Goal: Information Seeking & Learning: Learn about a topic

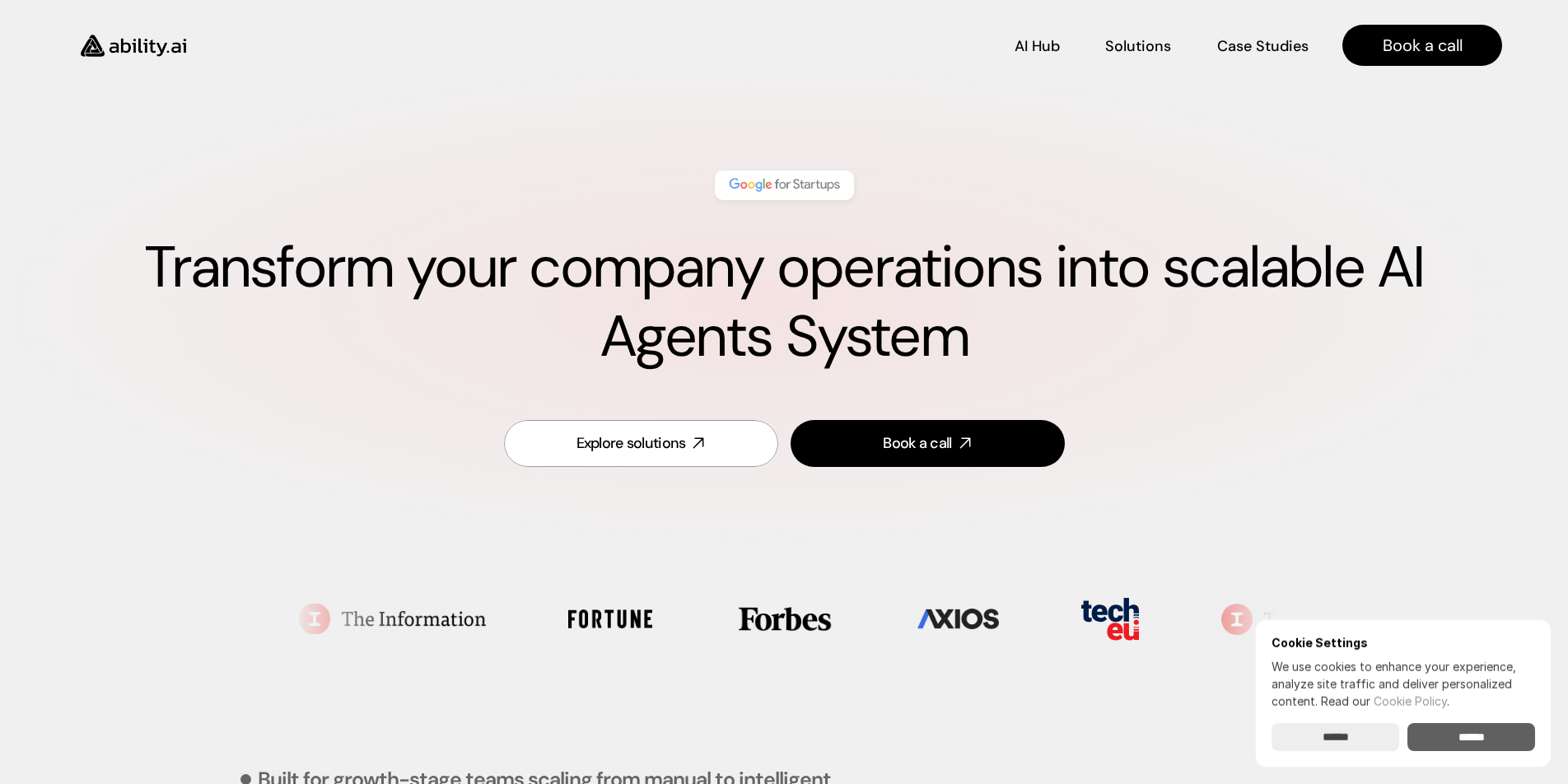
click at [1458, 728] on input "******" at bounding box center [1471, 736] width 128 height 28
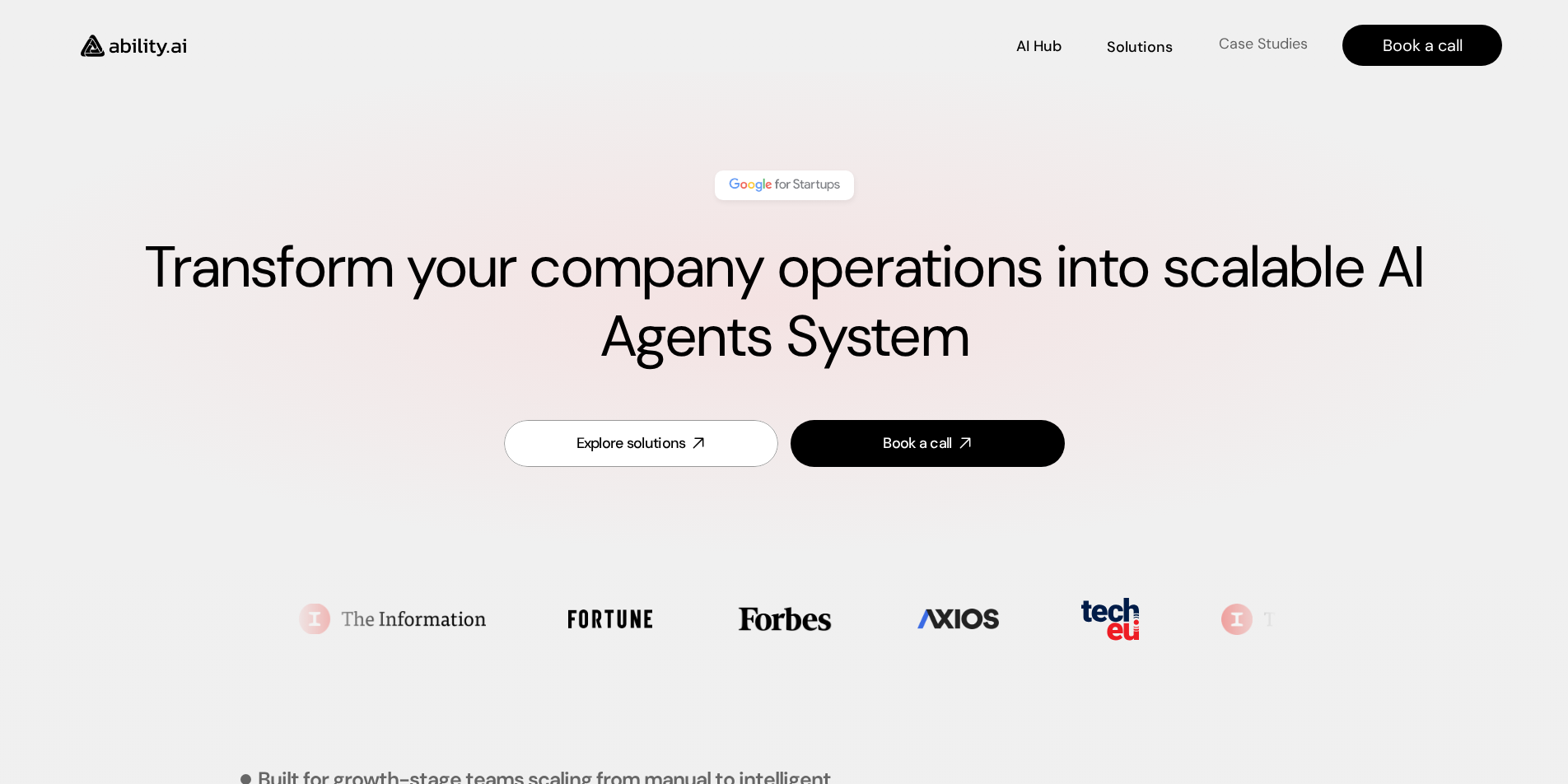
click at [1268, 44] on p "Case Studies" at bounding box center [1263, 44] width 89 height 21
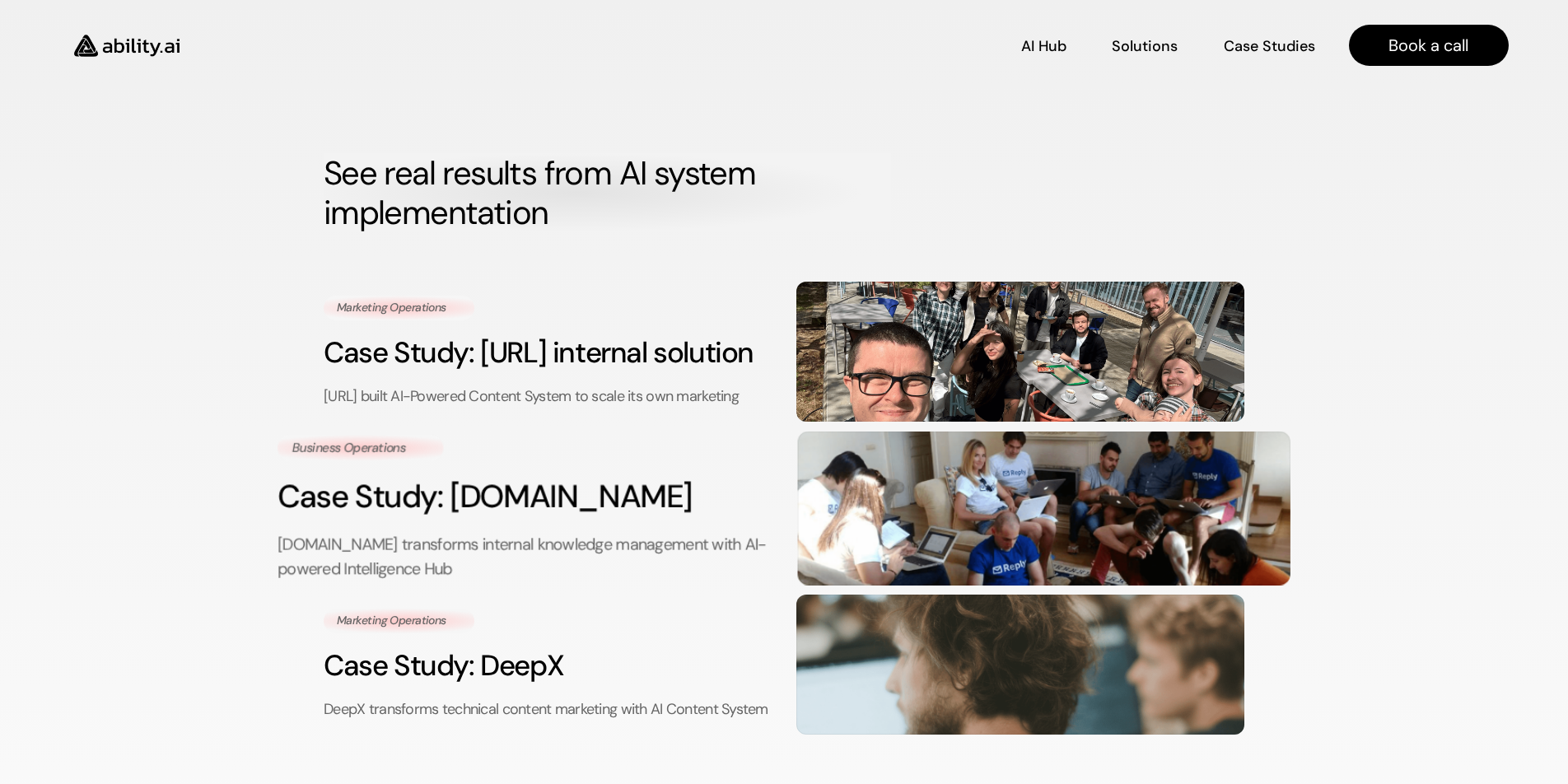
click at [392, 518] on h3 "Case Study: Reply.io" at bounding box center [524, 496] width 493 height 44
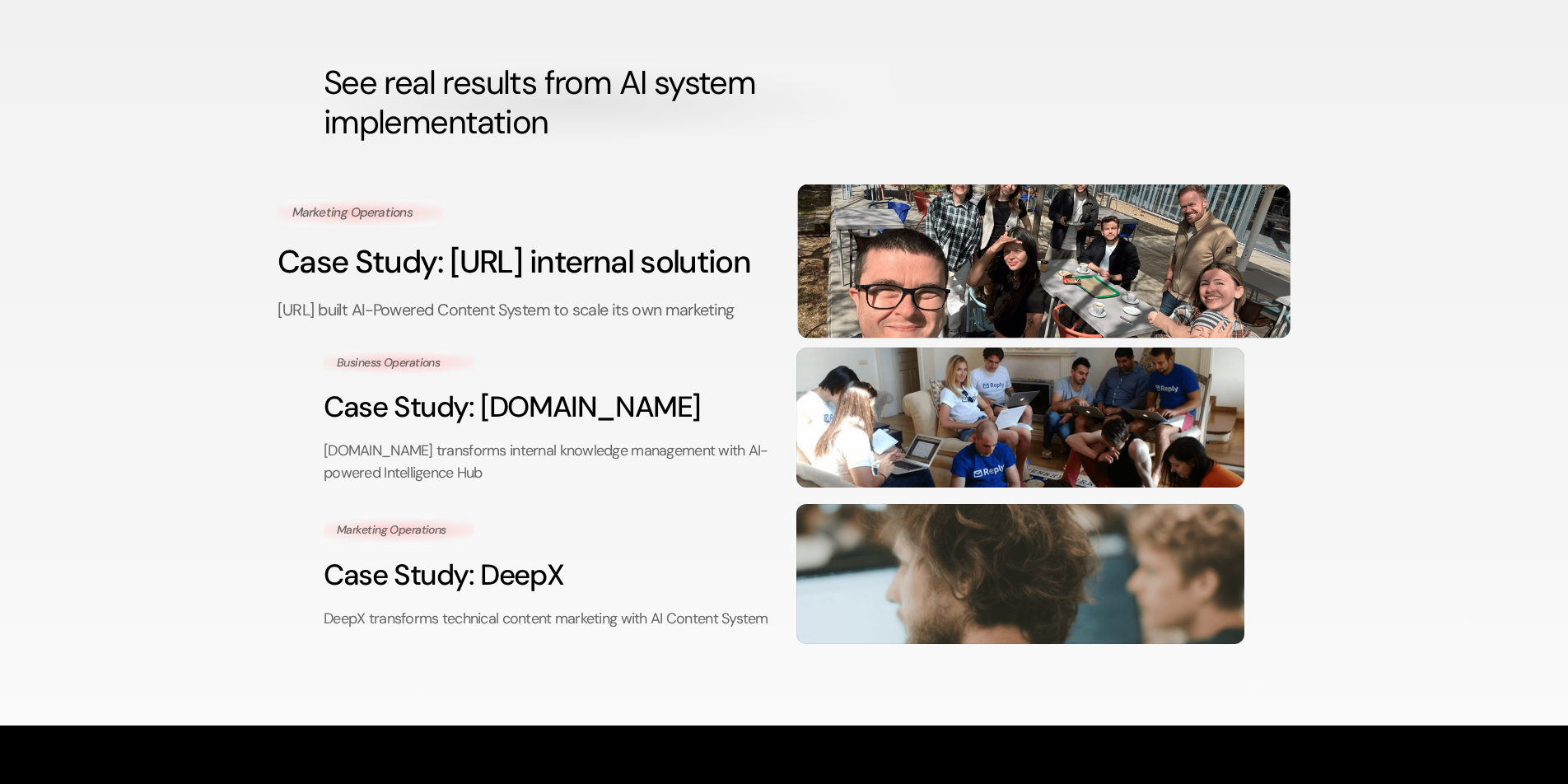
scroll to position [146, 0]
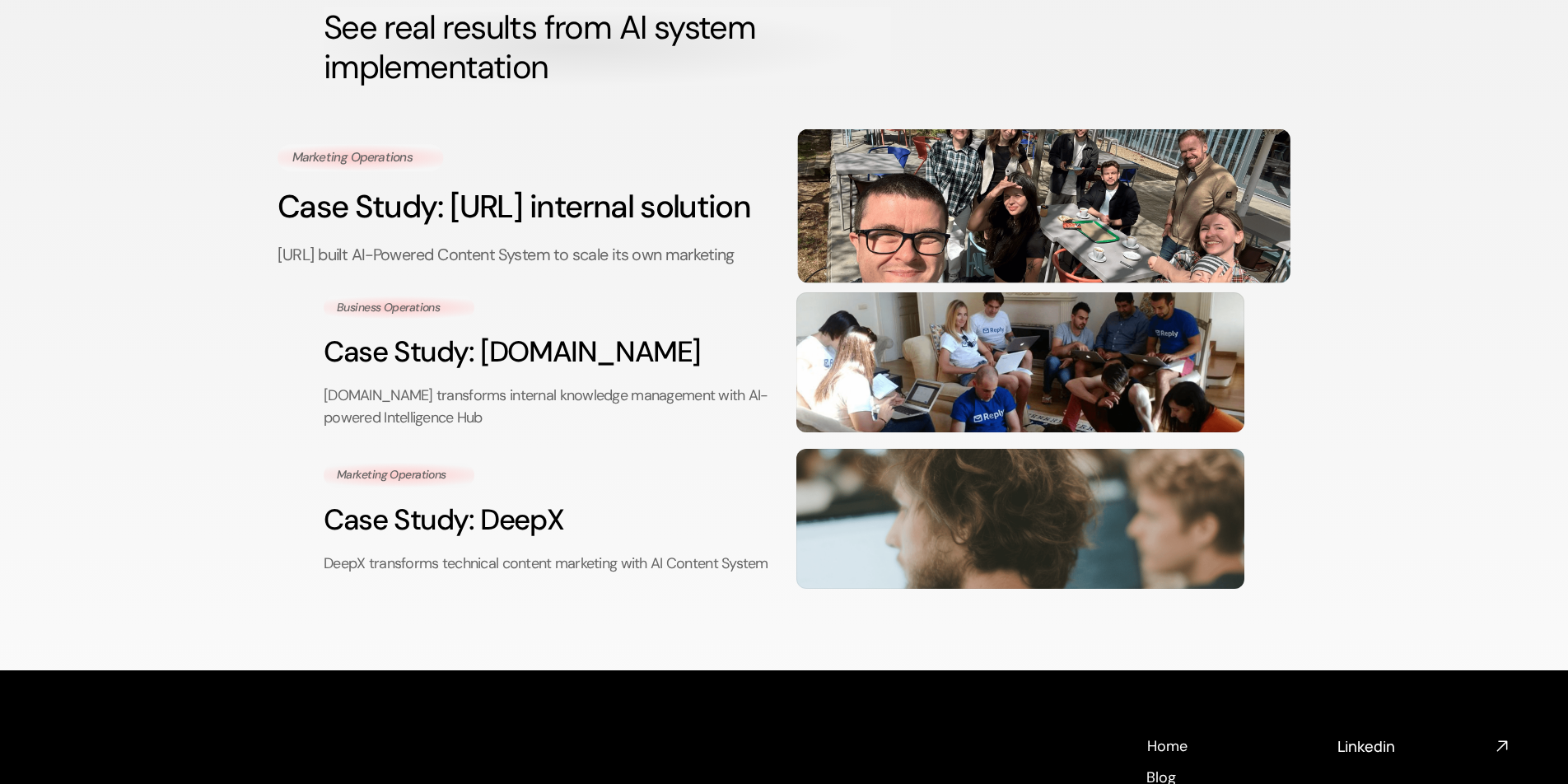
click at [482, 209] on h3 "Case Study: Ability.ai internal solution" at bounding box center [524, 206] width 493 height 44
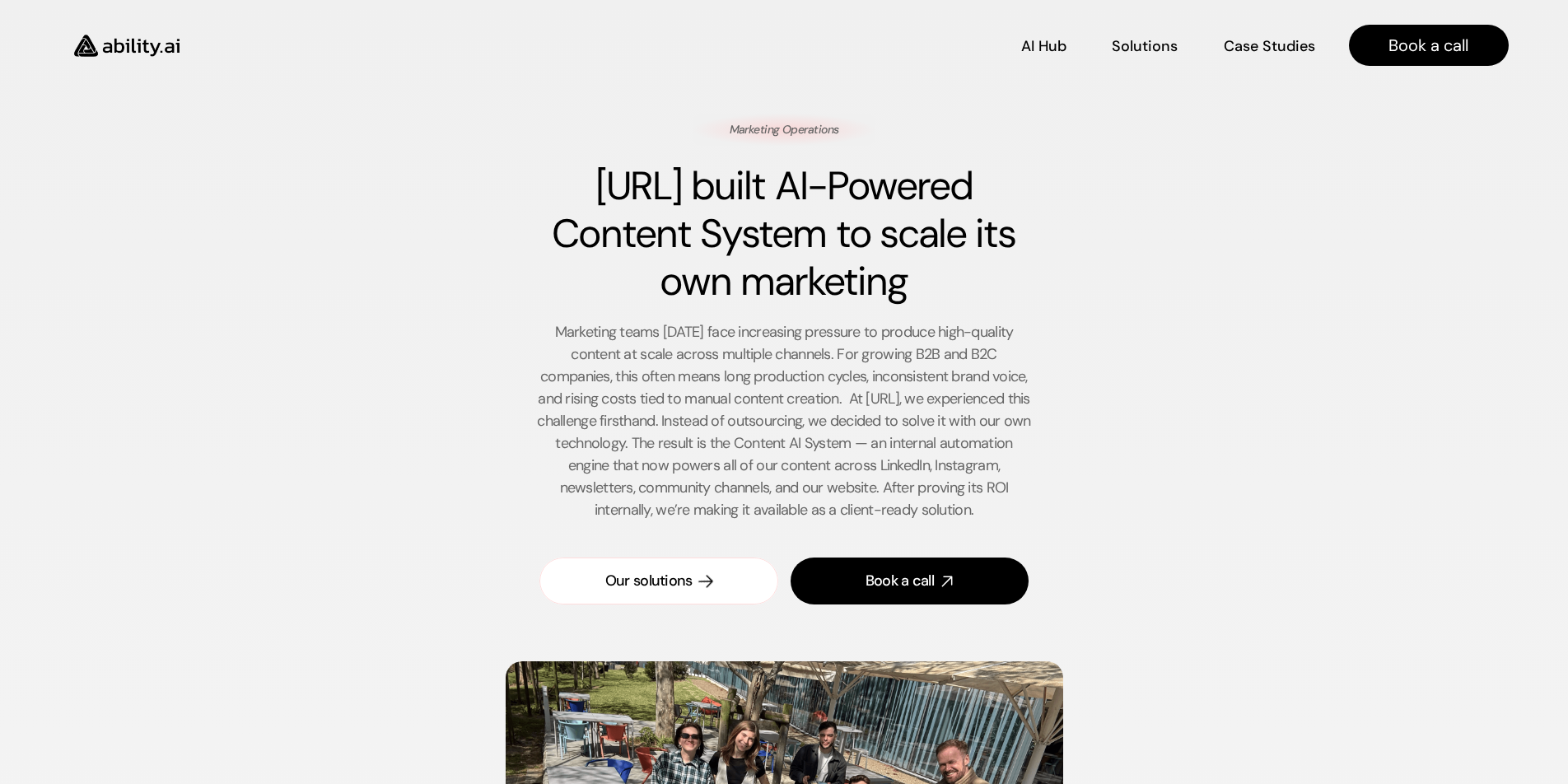
click at [643, 586] on div "Our solutions" at bounding box center [648, 581] width 87 height 21
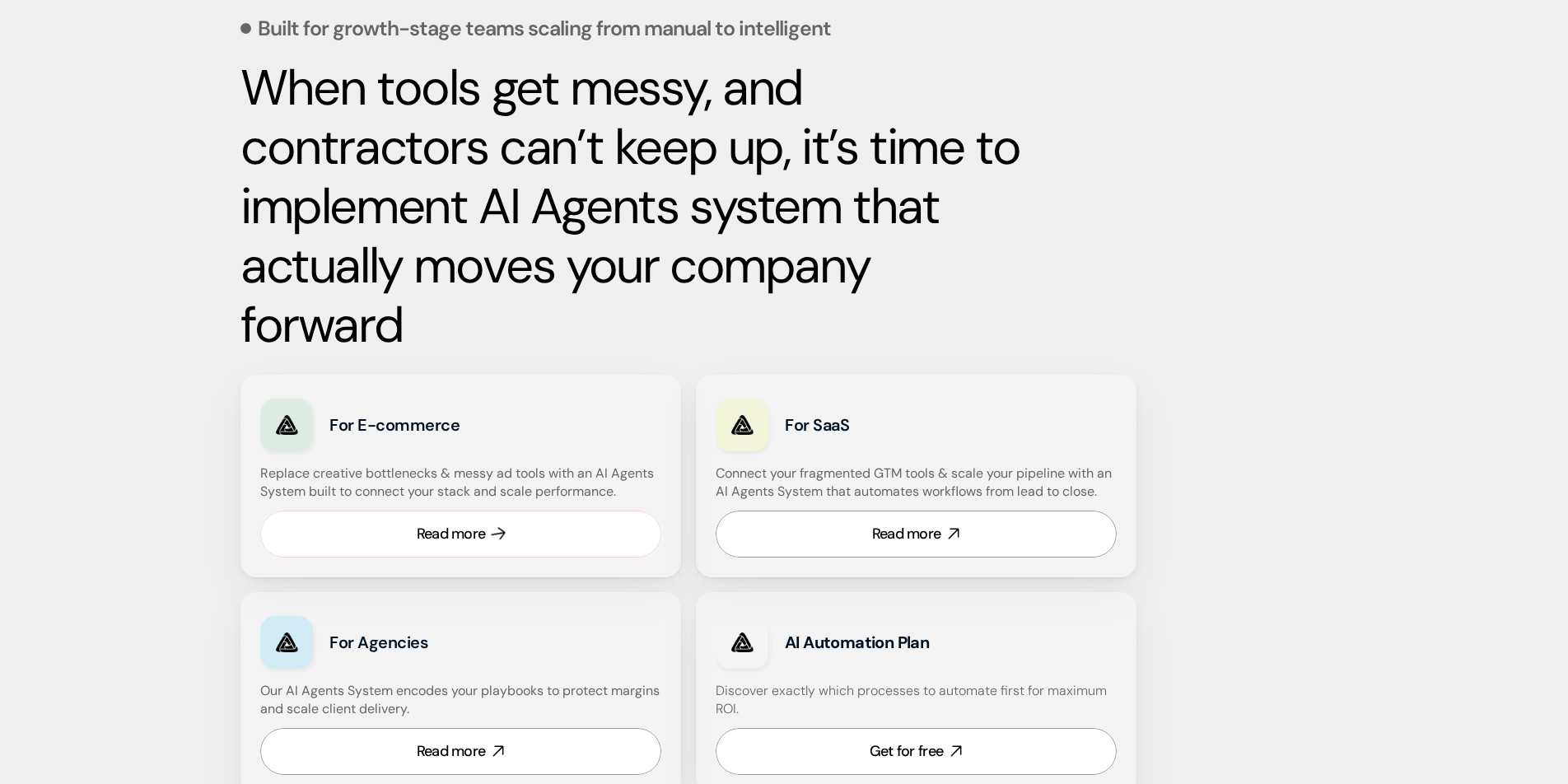
scroll to position [752, 0]
click at [475, 541] on div "Read more" at bounding box center [451, 533] width 69 height 21
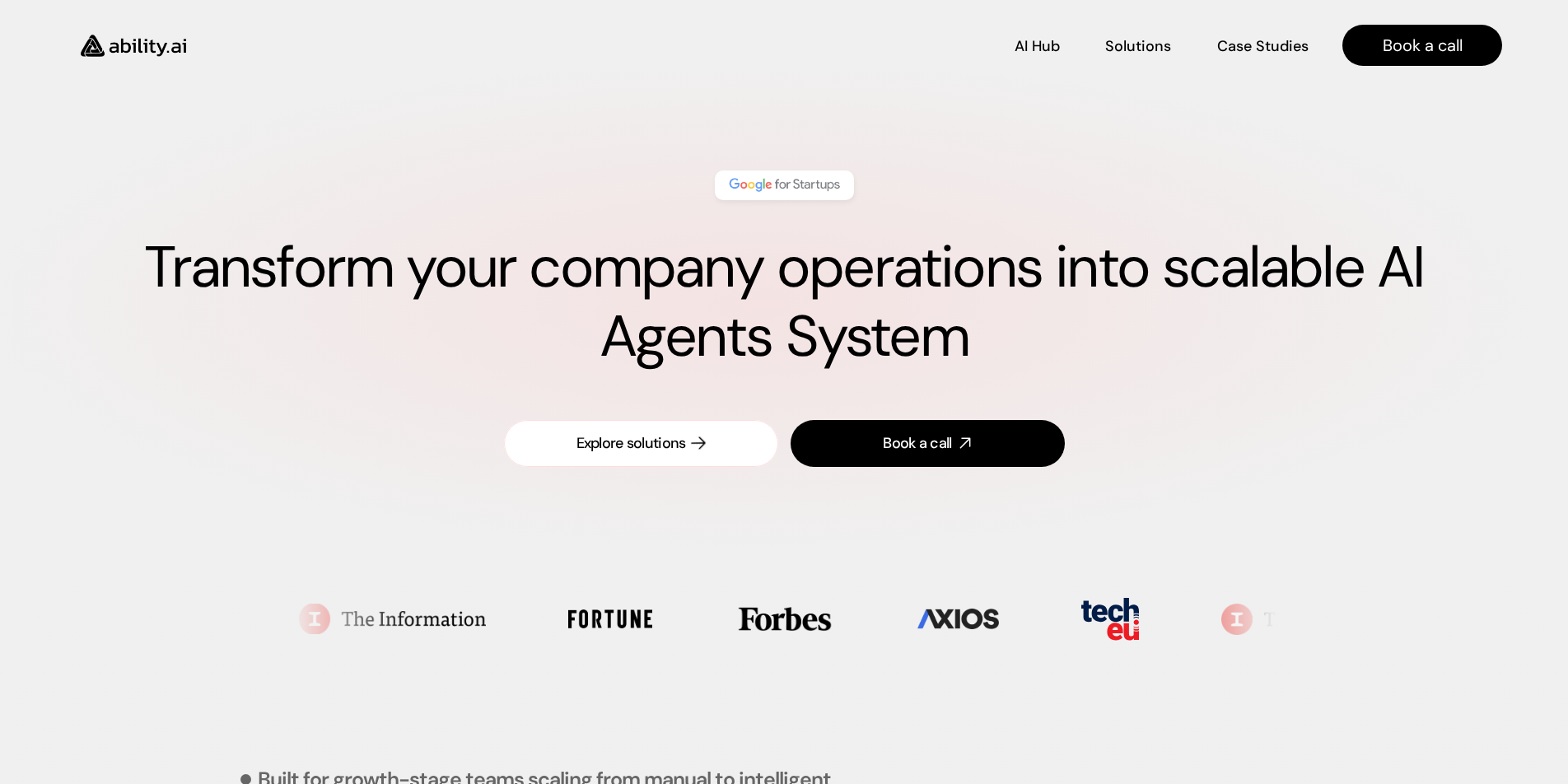
click at [635, 450] on div "Explore solutions" at bounding box center [631, 443] width 110 height 21
click at [1129, 48] on p "Solutions" at bounding box center [1138, 49] width 63 height 21
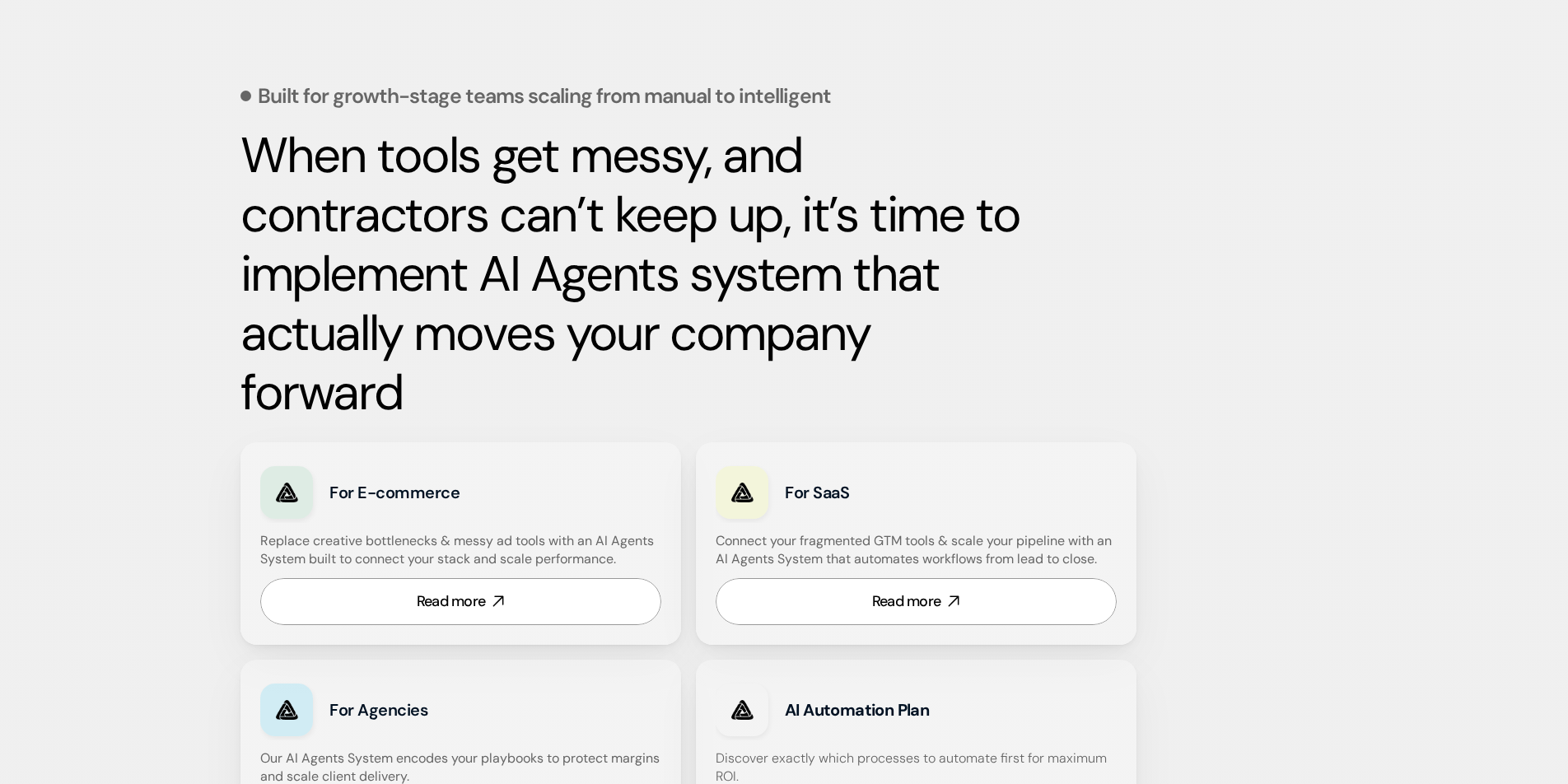
scroll to position [684, 0]
click at [549, 458] on div "For E-commerce Replace creative bottlenecks & messy ad tools with an AI Agents …" at bounding box center [460, 542] width 440 height 203
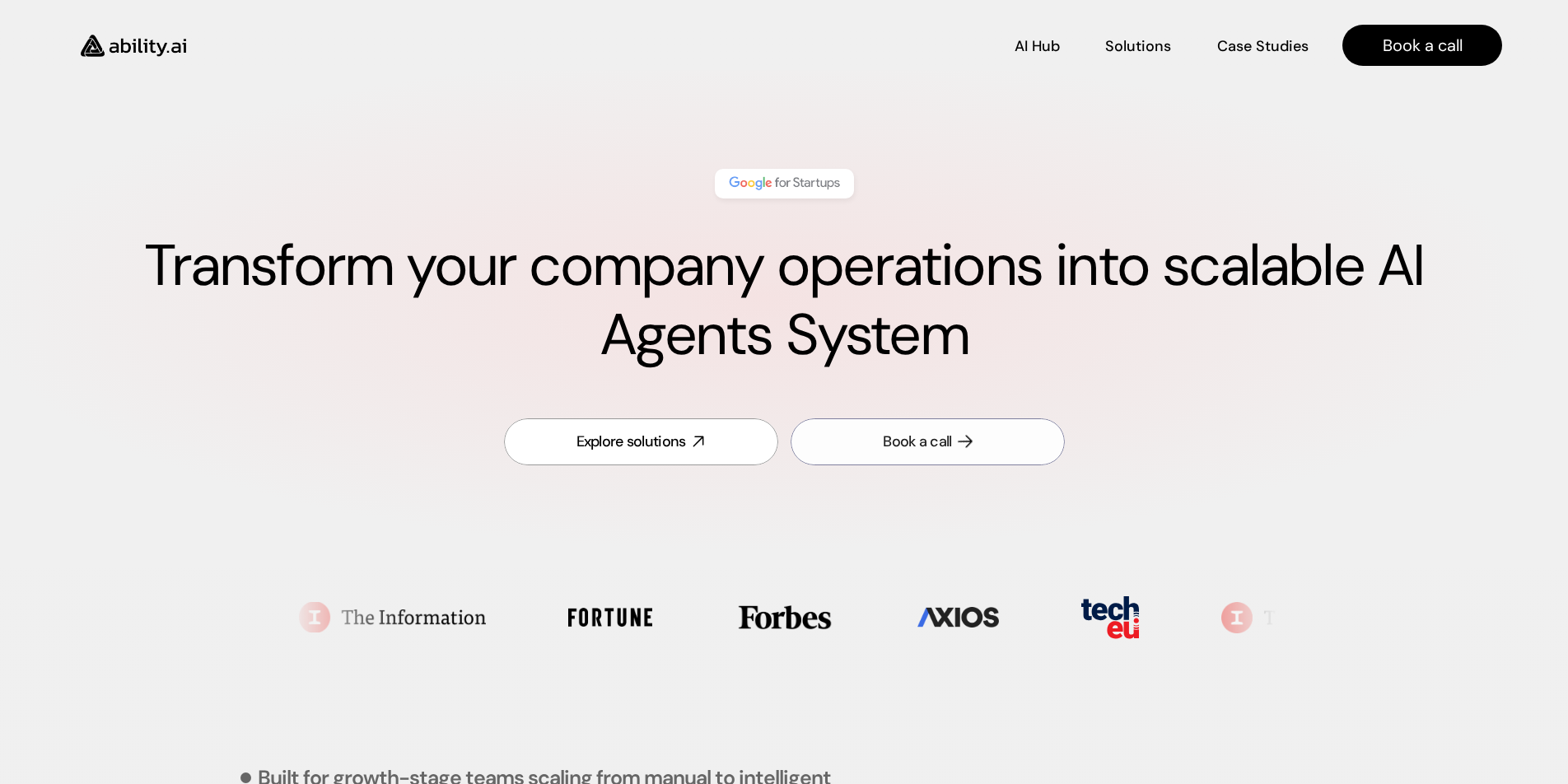
scroll to position [0, 0]
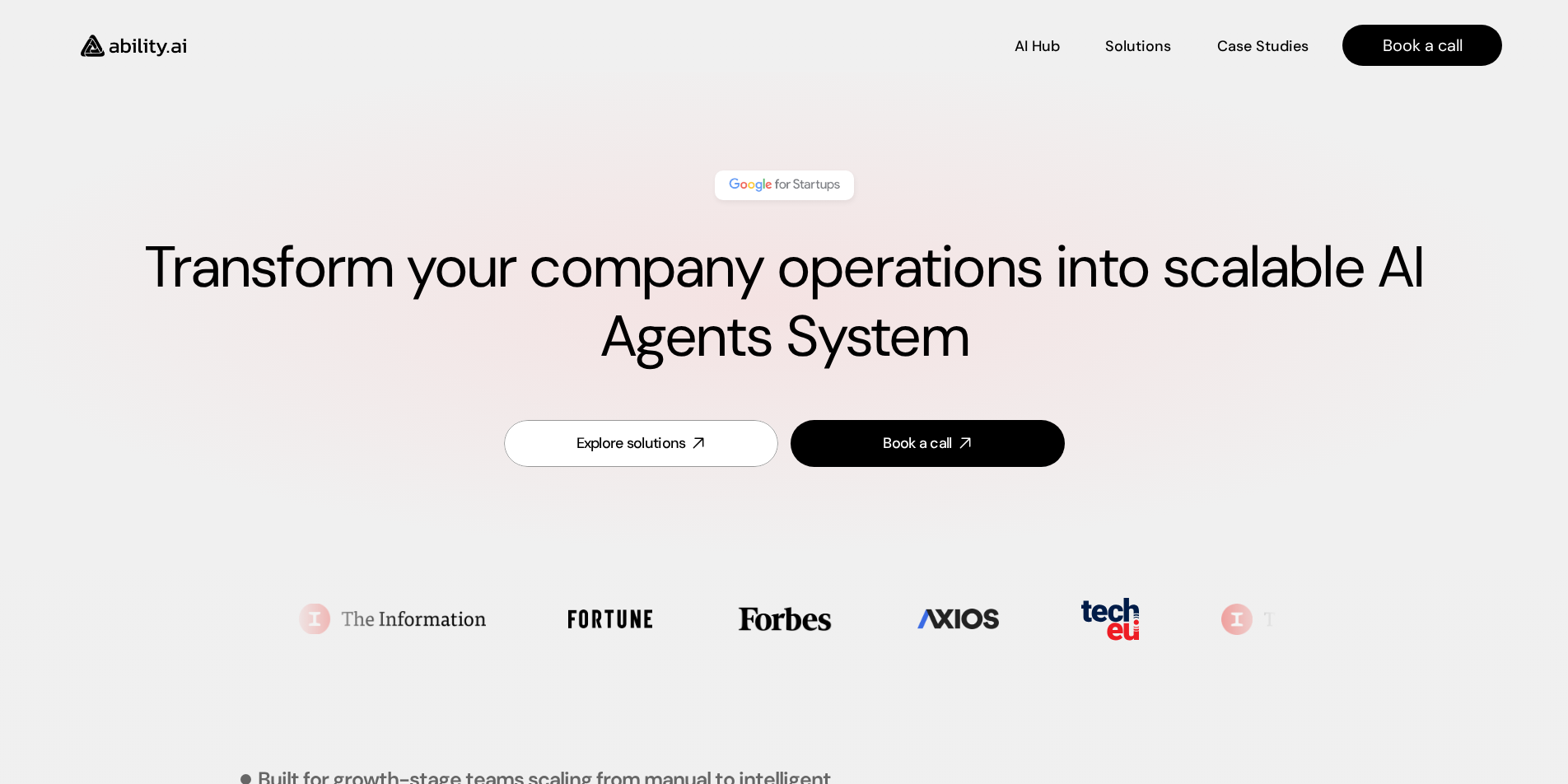
click at [323, 437] on div "Explore solutions Book a call" at bounding box center [783, 444] width 1436 height 86
